Goal: Check status: Check status

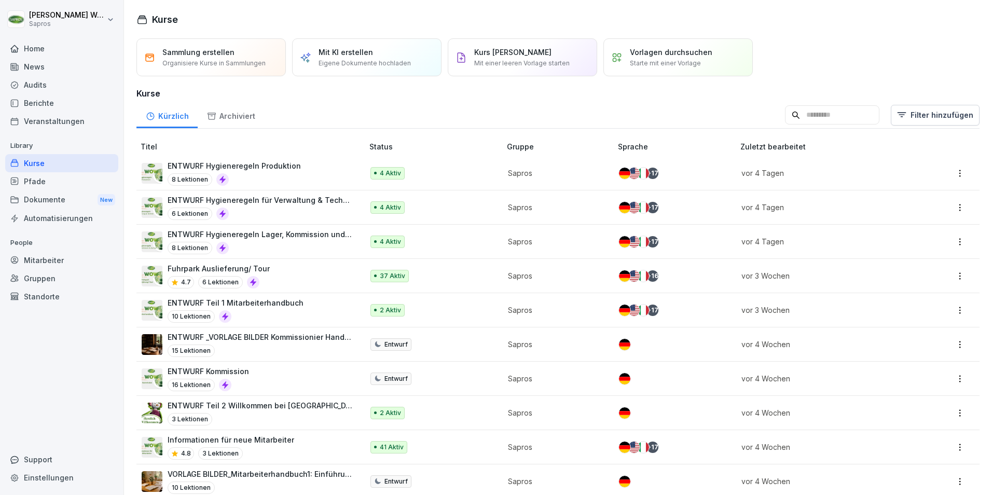
click at [52, 261] on div "Mitarbeiter" at bounding box center [61, 260] width 113 height 18
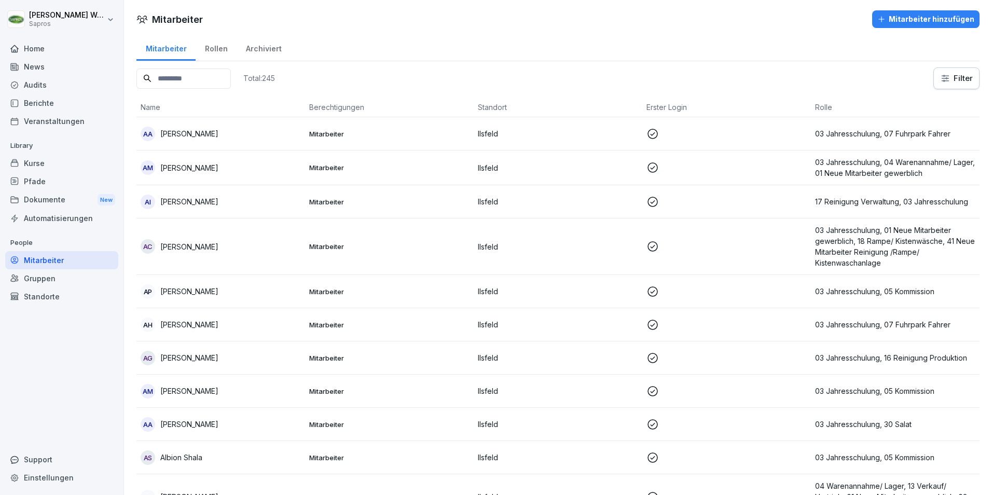
click at [200, 81] on input at bounding box center [183, 78] width 94 height 20
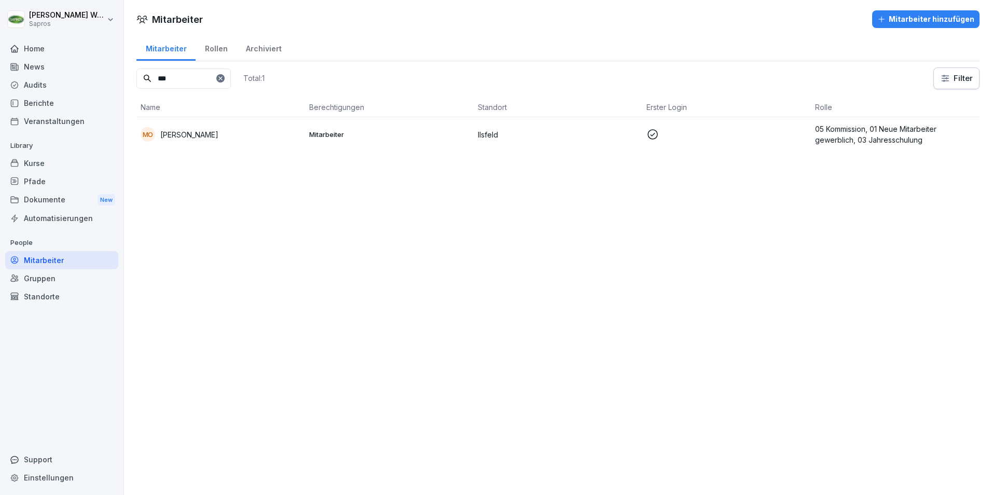
click at [856, 130] on p "05 Kommission, 01 Neue Mitarbeiter gewerblich, 03 Jahresschulung" at bounding box center [895, 134] width 160 height 22
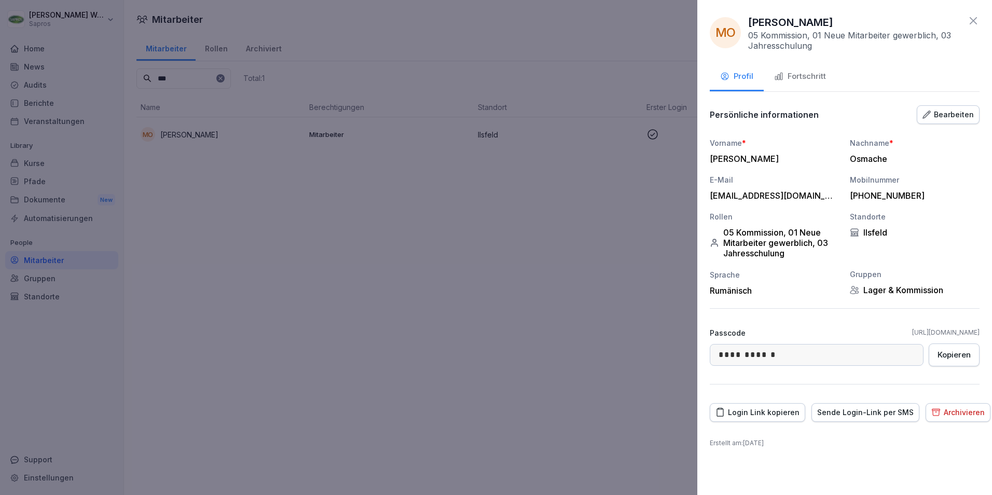
click at [800, 76] on div "Fortschritt" at bounding box center [800, 77] width 52 height 12
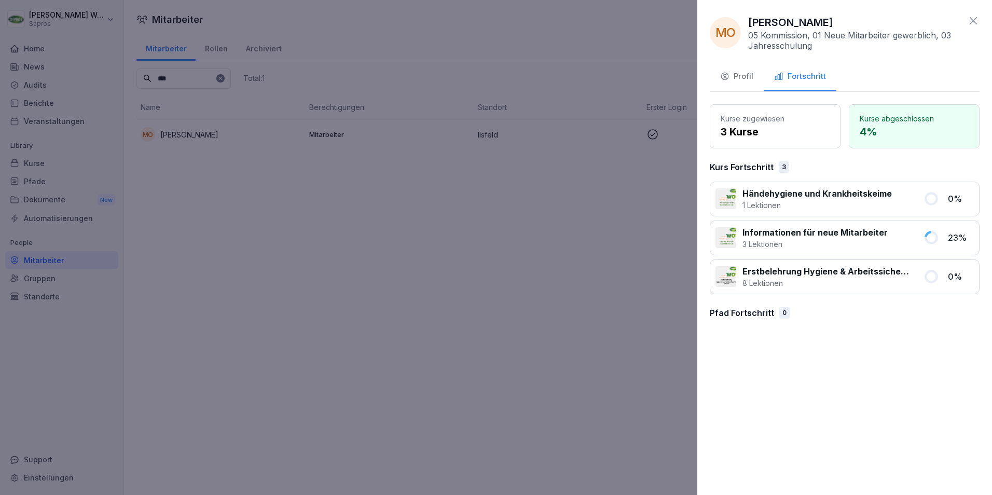
click at [737, 77] on div "Profil" at bounding box center [736, 77] width 33 height 12
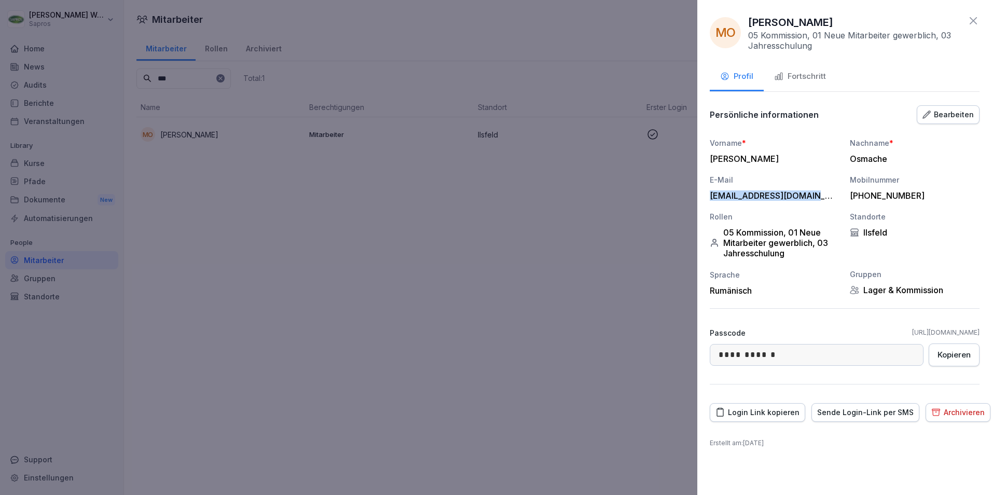
drag, startPoint x: 815, startPoint y: 198, endPoint x: 709, endPoint y: 196, distance: 106.4
click at [709, 196] on div "**********" at bounding box center [844, 247] width 295 height 495
copy div "[EMAIL_ADDRESS][DOMAIN_NAME]"
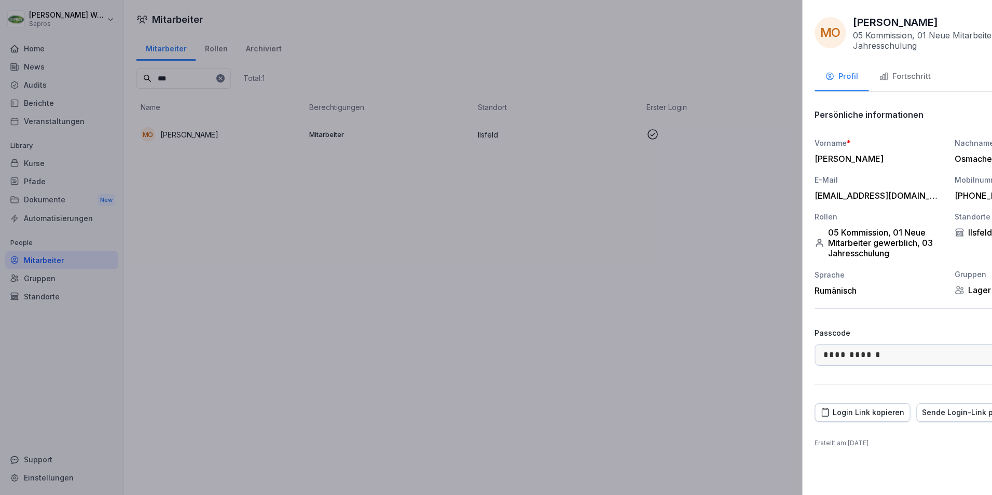
drag, startPoint x: 155, startPoint y: 76, endPoint x: 128, endPoint y: 76, distance: 26.5
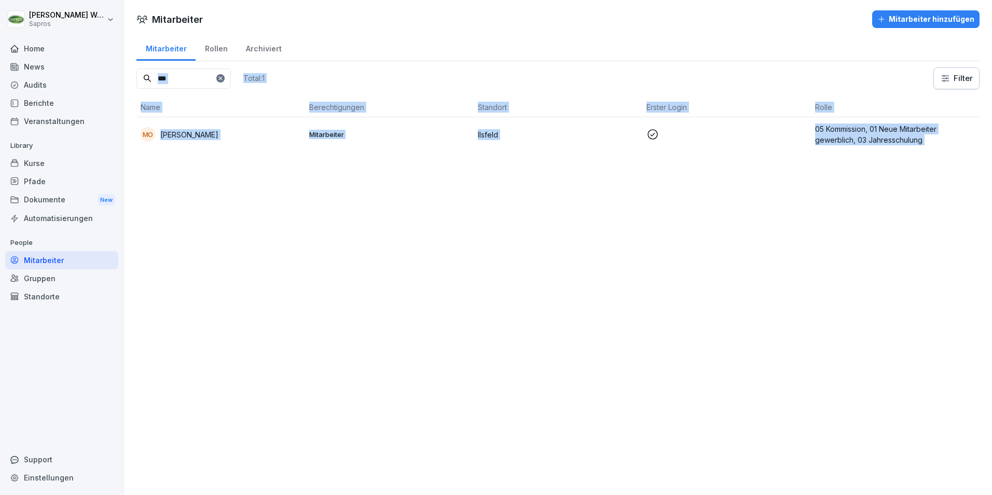
drag, startPoint x: 128, startPoint y: 76, endPoint x: 180, endPoint y: 77, distance: 51.9
click at [180, 77] on input "***" at bounding box center [183, 78] width 94 height 20
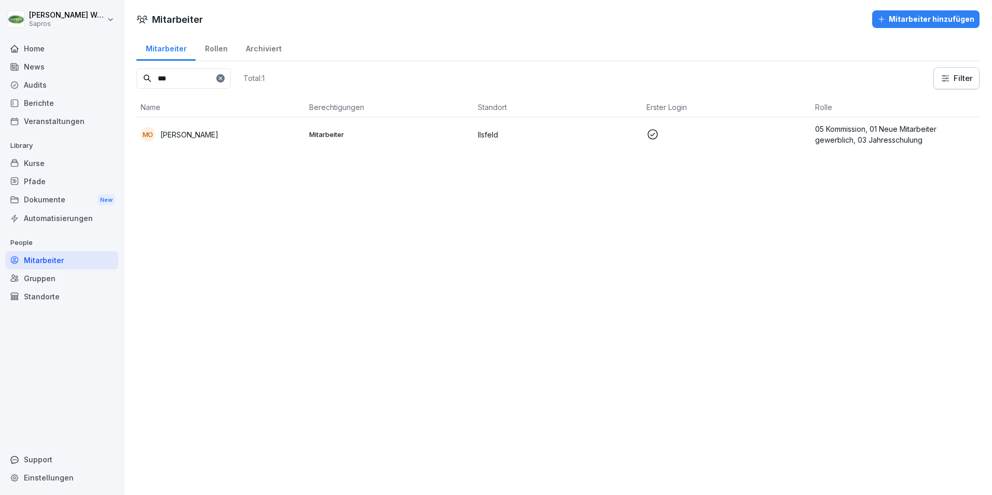
drag, startPoint x: 157, startPoint y: 77, endPoint x: 119, endPoint y: 74, distance: 37.5
click at [119, 74] on div "[PERSON_NAME] Sapros Home News Audits Berichte Veranstaltungen Library Kurse Pf…" at bounding box center [496, 247] width 992 height 495
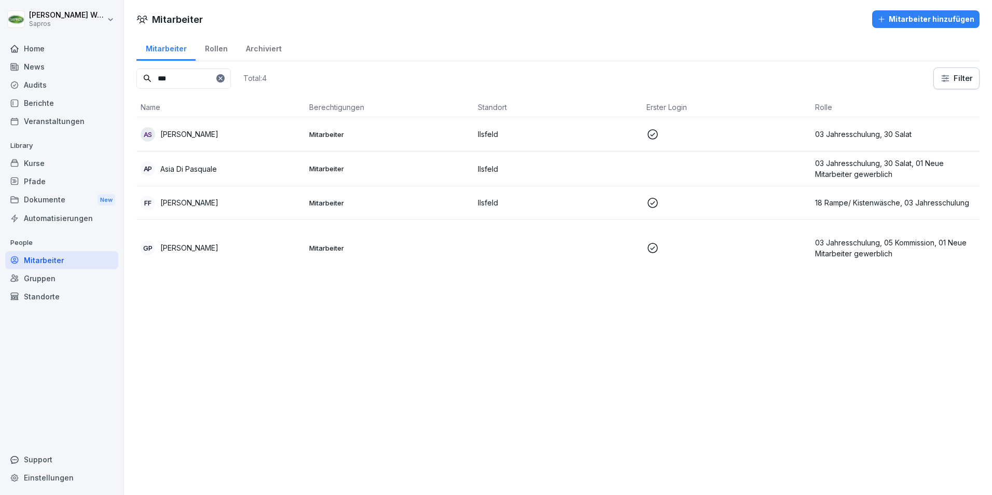
type input "**"
click at [872, 134] on p "03 Jahresschulung, 30 Salat" at bounding box center [895, 134] width 160 height 11
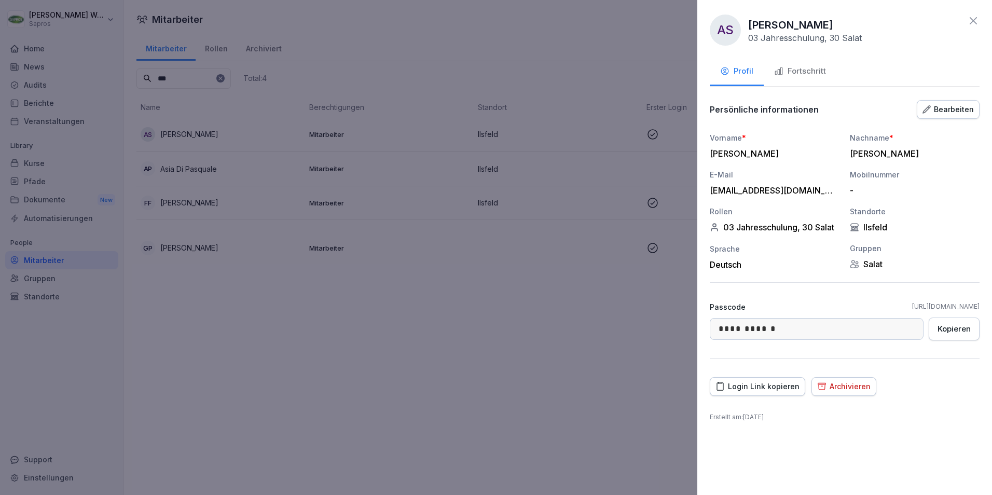
click at [819, 73] on div "Fortschritt" at bounding box center [800, 71] width 52 height 12
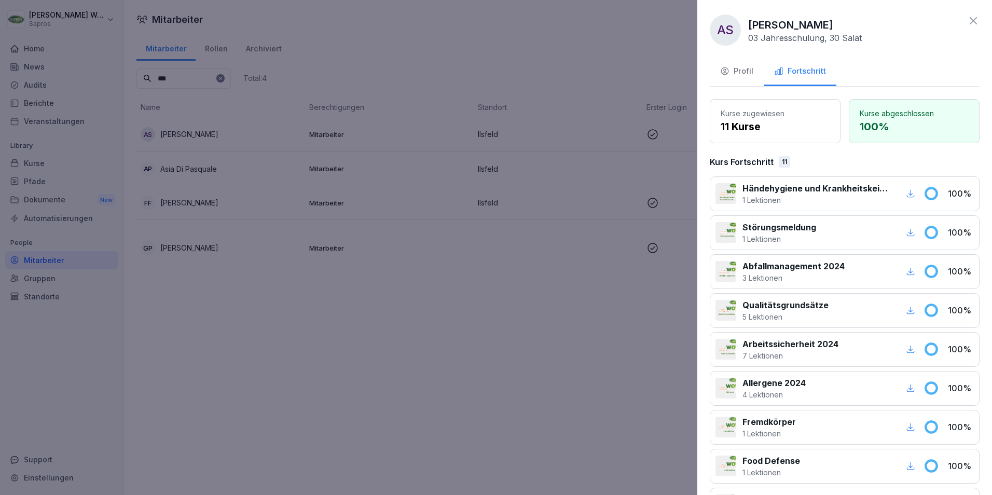
click at [735, 77] on div "Profil" at bounding box center [736, 71] width 33 height 12
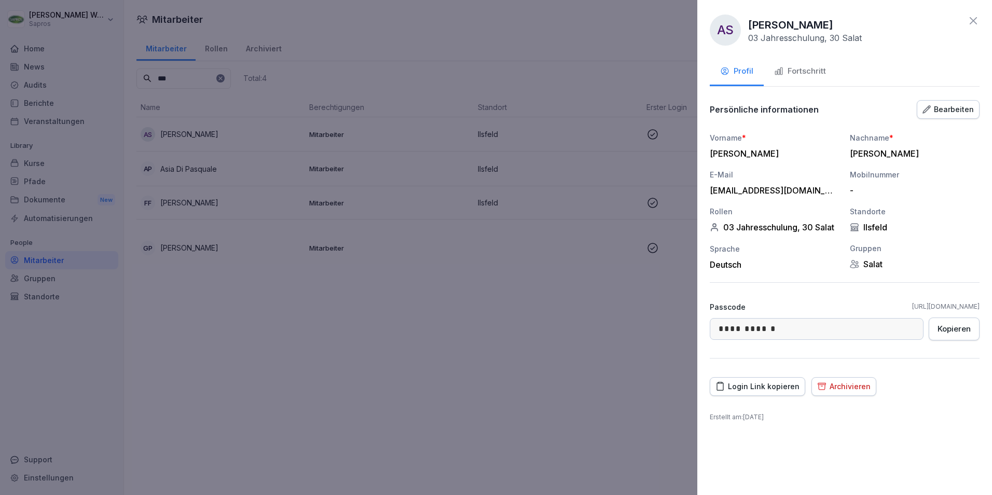
click at [273, 307] on div at bounding box center [496, 247] width 992 height 495
